Goal: Task Accomplishment & Management: Use online tool/utility

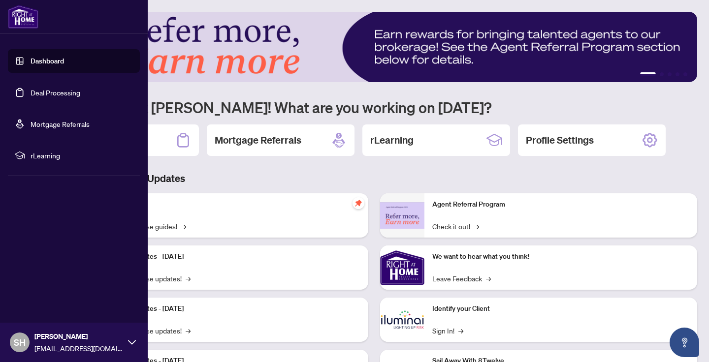
click at [61, 96] on link "Deal Processing" at bounding box center [56, 92] width 50 height 9
